Goal: Task Accomplishment & Management: Manage account settings

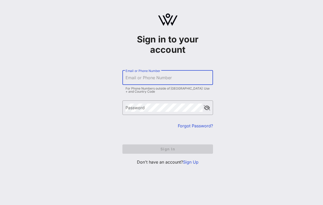
click at [168, 78] on input "Email or Phone Number" at bounding box center [168, 78] width 84 height 8
type input "[PERSON_NAME][EMAIL_ADDRESS][DOMAIN_NAME]"
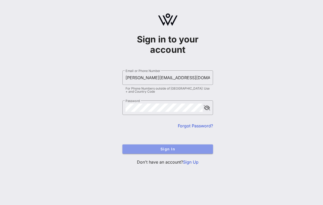
click at [166, 148] on span "Sign In" at bounding box center [168, 149] width 82 height 4
